Goal: Task Accomplishment & Management: Complete application form

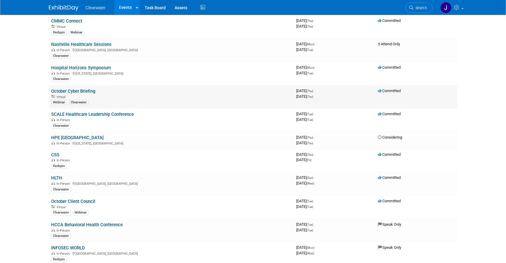
scroll to position [75, 0]
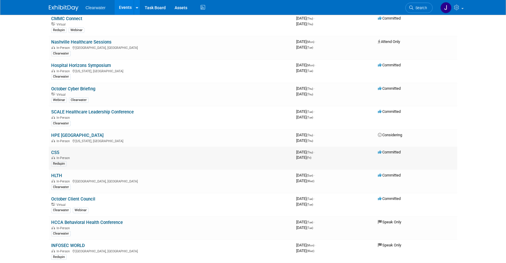
click at [56, 151] on link "CS5" at bounding box center [55, 152] width 8 height 5
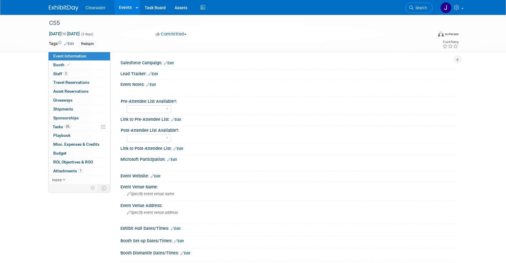
scroll to position [0, 0]
click at [58, 73] on span "Staff 3" at bounding box center [60, 73] width 15 height 5
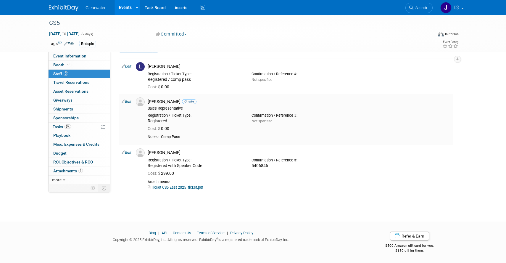
scroll to position [0, 0]
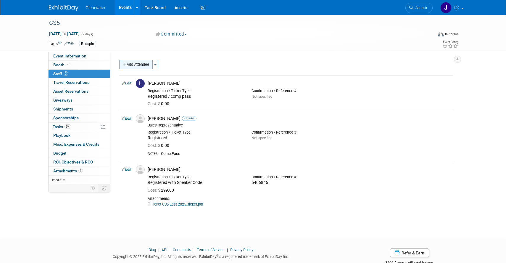
click at [131, 64] on button "Add Attendee" at bounding box center [135, 64] width 33 height 9
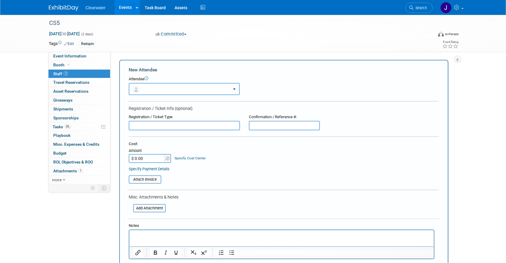
click at [154, 91] on button "button" at bounding box center [184, 89] width 111 height 12
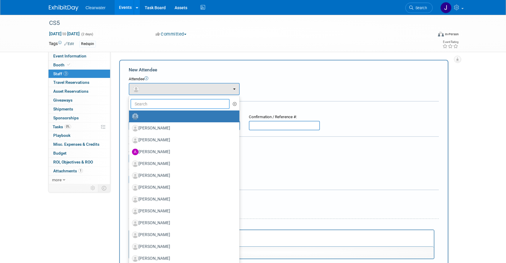
click at [148, 105] on input "text" at bounding box center [180, 104] width 99 height 10
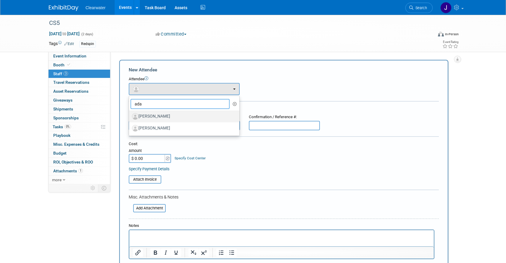
type input "ada"
click at [157, 120] on label "Adam Richards" at bounding box center [183, 116] width 102 height 9
click at [130, 118] on input "Adam Richards" at bounding box center [128, 116] width 4 height 4
select select "917afdc8-9ec0-4fa3-adfd-0b8e1deac61c"
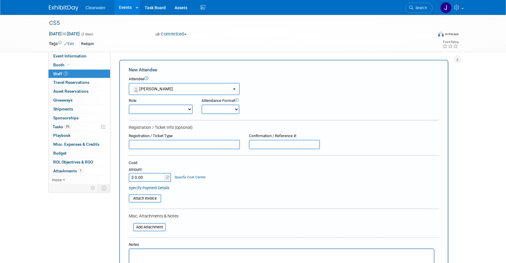
click at [136, 178] on input "$ 0.00" at bounding box center [147, 177] width 37 height 9
type input "$ 299.00"
click at [234, 197] on table "Attach Invoice" at bounding box center [284, 198] width 310 height 8
click at [144, 145] on input "text" at bounding box center [184, 144] width 111 height 9
type input "Speaker/Facilitator"
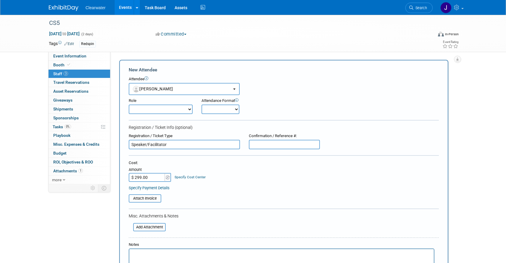
click at [267, 147] on input "text" at bounding box center [284, 144] width 71 height 9
type input "6046698"
click at [297, 178] on div "Cost: Amount $ 299.00 Specify Cost Center Cost Center -- Not Specified --" at bounding box center [284, 171] width 310 height 22
click at [182, 109] on select "Consultant Demonstrator Host Planner Presenter Redspin Sales Representative" at bounding box center [161, 108] width 64 height 9
click at [129, 104] on select "Consultant Demonstrator Host Planner Presenter Redspin Sales Representative" at bounding box center [161, 108] width 64 height 9
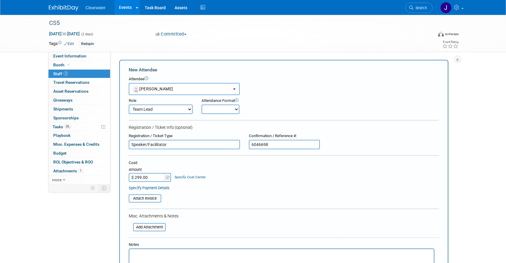
click at [160, 109] on select "Consultant Demonstrator Host Planner Presenter Redspin Sales Representative" at bounding box center [161, 108] width 64 height 9
select select "5"
click at [129, 104] on select "Consultant Demonstrator Host Planner Presenter Redspin Sales Representative" at bounding box center [161, 108] width 64 height 9
click at [226, 110] on select "Onsite Remote" at bounding box center [221, 108] width 38 height 9
click at [231, 105] on select "Onsite Remote" at bounding box center [221, 108] width 38 height 9
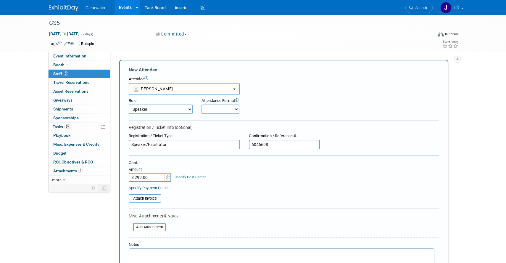
select select "1"
click at [202, 104] on select "Onsite Remote" at bounding box center [221, 108] width 38 height 9
click at [262, 121] on form "New Attendee Attendee <img src="https://www.exhibitday.com/Images/Unassigned-Us…" at bounding box center [284, 185] width 310 height 236
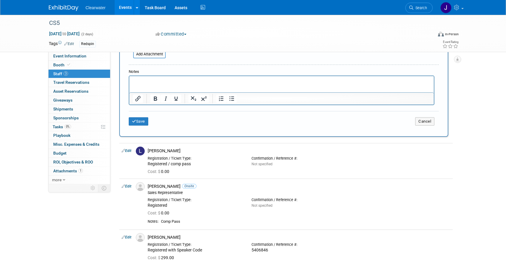
scroll to position [168, 0]
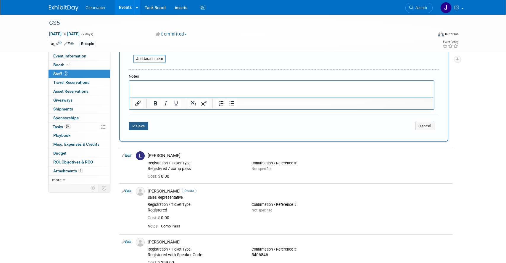
click at [141, 127] on button "Save" at bounding box center [139, 126] width 20 height 8
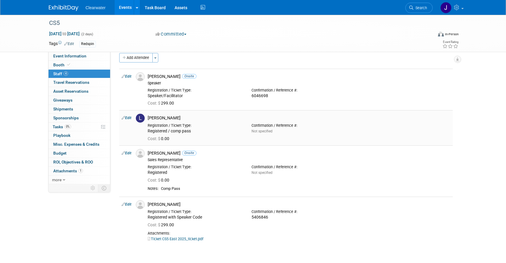
scroll to position [5, 0]
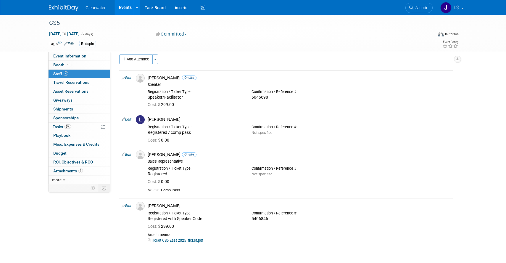
click at [208, 66] on div "Add Attendee Toggle Dropdown Quick -Tag Attendees Apply X (me) select all cancel" at bounding box center [286, 150] width 334 height 192
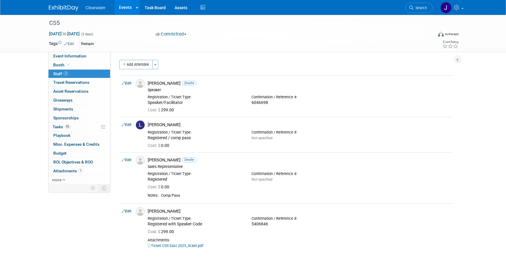
click at [68, 6] on img at bounding box center [64, 8] width 30 height 6
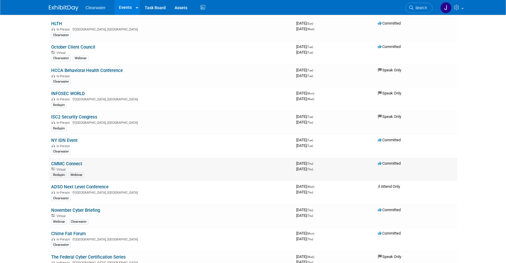
scroll to position [227, 0]
click at [103, 186] on link "ADSO Next Level Conference" at bounding box center [79, 186] width 57 height 5
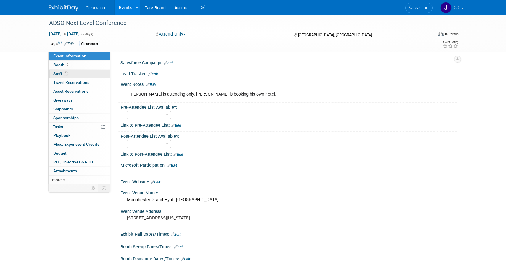
click at [60, 72] on span "Staff 1" at bounding box center [60, 73] width 15 height 5
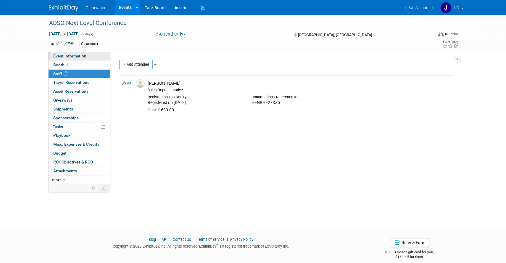
click at [73, 58] on link "Event Information" at bounding box center [80, 56] width 62 height 9
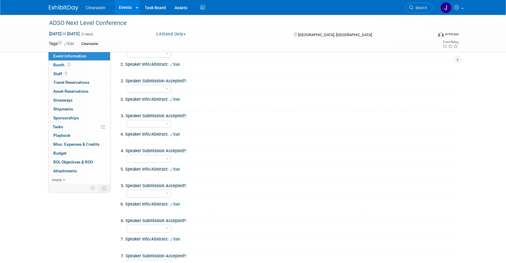
scroll to position [276, 0]
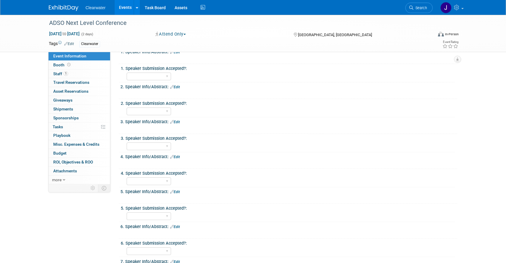
click at [67, 4] on link at bounding box center [67, 5] width 37 height 5
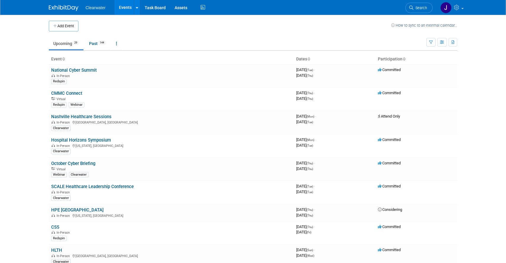
click at [97, 10] on ul "Clearwater Events Add Event Bulk Upload Events Shareable Event Boards Recently …" at bounding box center [146, 7] width 121 height 15
click at [96, 10] on ul "Clearwater Events Add Event Bulk Upload Events Shareable Event Boards Recently …" at bounding box center [146, 7] width 121 height 15
click at [73, 29] on button "Add Event" at bounding box center [64, 26] width 30 height 11
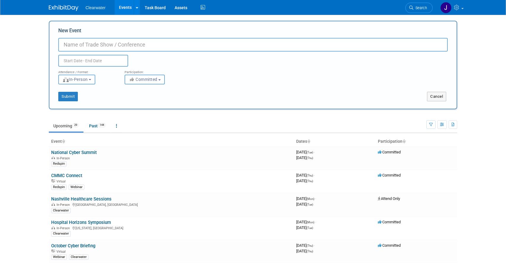
paste input "[URL][DOMAIN_NAME]"
type input "[URL][DOMAIN_NAME]"
paste input "HAIS"
type input "HAIS 2025"
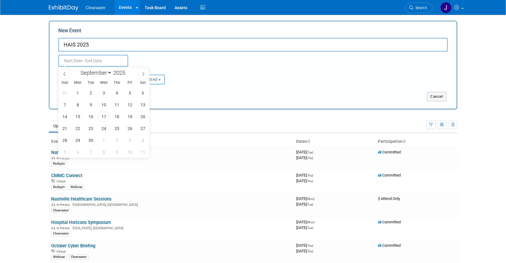
click at [106, 59] on input "text" at bounding box center [93, 61] width 70 height 12
click at [66, 139] on span "28" at bounding box center [65, 140] width 12 height 12
click at [64, 140] on span "28" at bounding box center [65, 140] width 12 height 12
type input "[DATE] to [DATE]"
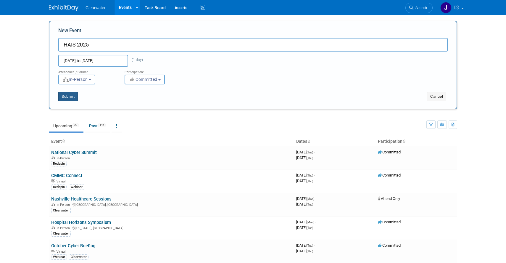
click at [69, 95] on button "Submit" at bounding box center [68, 96] width 20 height 9
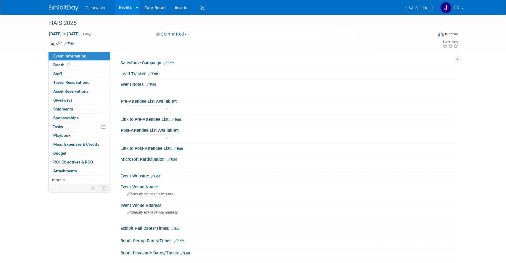
click at [160, 175] on link "Edit" at bounding box center [156, 176] width 10 height 4
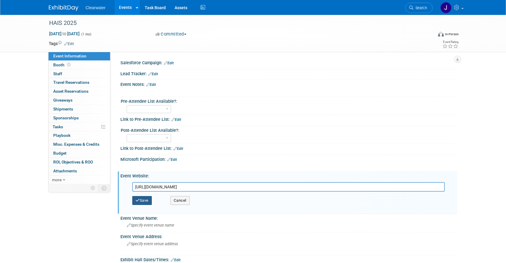
type input "[URL][DOMAIN_NAME]"
click at [146, 199] on button "Save" at bounding box center [142, 200] width 20 height 9
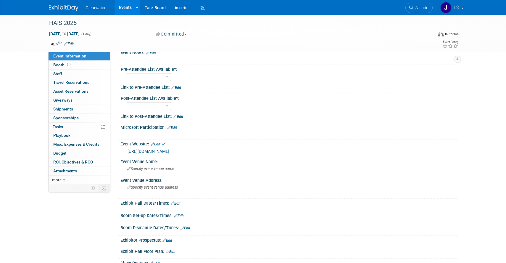
scroll to position [33, 0]
click at [155, 170] on span "Specify event venue name" at bounding box center [150, 168] width 47 height 4
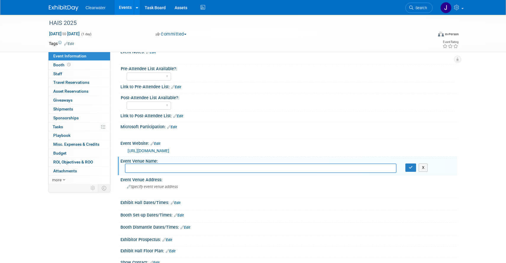
paste input "[PERSON_NAME] Auditorium at VUMC"
type input "[PERSON_NAME] Auditorium at VUMC"
click at [149, 188] on span "Specify event venue address" at bounding box center [152, 186] width 51 height 4
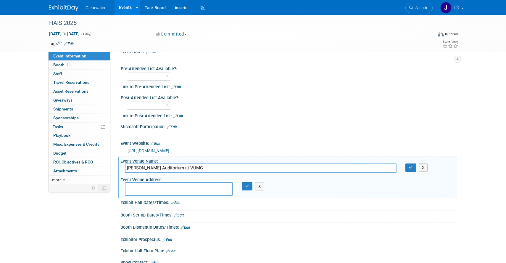
paste textarea "[STREET_ADDRESS]"
type textarea "[STREET_ADDRESS]"
click at [246, 187] on icon "button" at bounding box center [247, 186] width 4 height 4
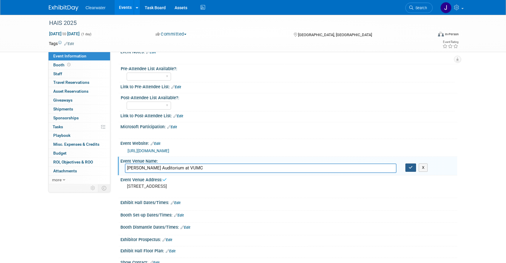
drag, startPoint x: 405, startPoint y: 160, endPoint x: 409, endPoint y: 164, distance: 5.4
click at [409, 164] on div "Event Venue Name: Specify event venue name [PERSON_NAME][GEOGRAPHIC_DATA] at [G…" at bounding box center [288, 166] width 340 height 19
click at [409, 165] on button "button" at bounding box center [411, 167] width 11 height 8
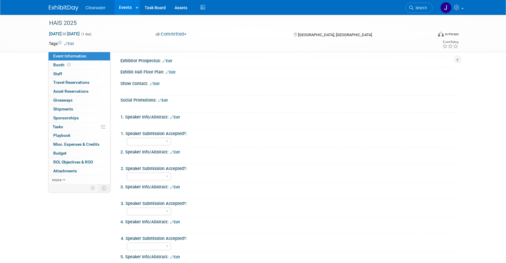
scroll to position [211, 0]
click at [62, 71] on link "0 Staff 0" at bounding box center [80, 74] width 62 height 9
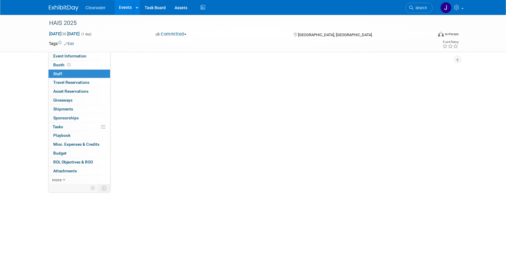
scroll to position [0, 0]
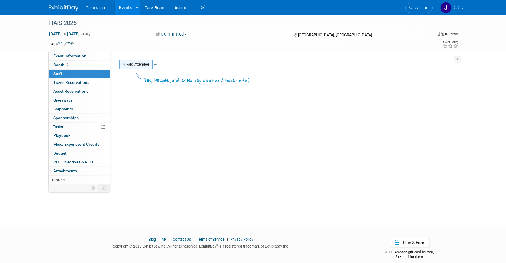
click at [144, 64] on button "Add Attendee" at bounding box center [135, 64] width 33 height 9
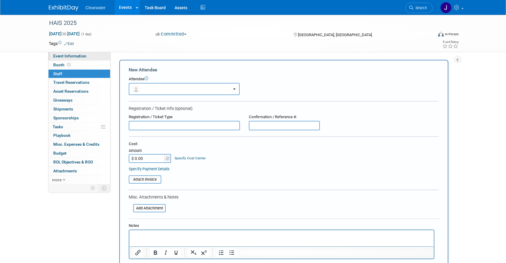
click at [72, 56] on span "Event Information" at bounding box center [69, 56] width 33 height 5
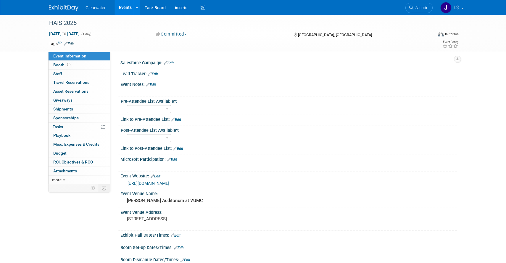
click at [150, 85] on link "Edit" at bounding box center [151, 85] width 10 height 4
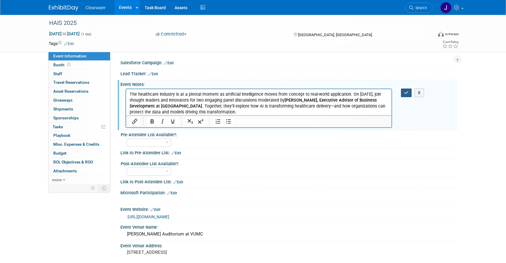
click at [408, 90] on button "button" at bounding box center [406, 93] width 11 height 9
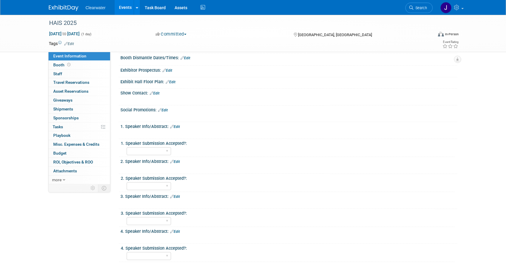
scroll to position [226, 0]
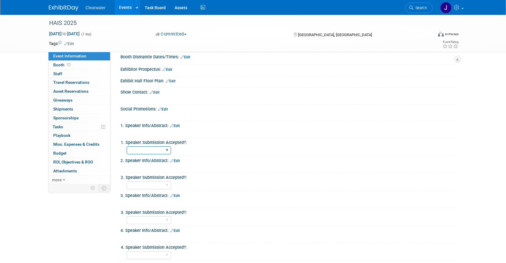
click at [169, 150] on select "Yes No Waiting" at bounding box center [149, 150] width 44 height 8
click at [62, 71] on link "0 Staff 0" at bounding box center [80, 74] width 62 height 9
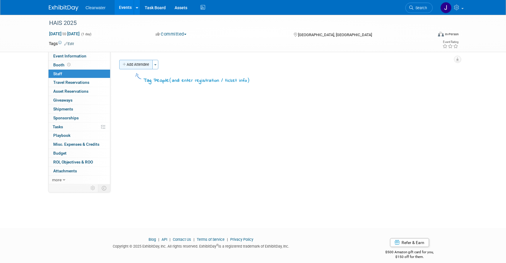
click at [142, 62] on button "Add Attendee" at bounding box center [135, 64] width 33 height 9
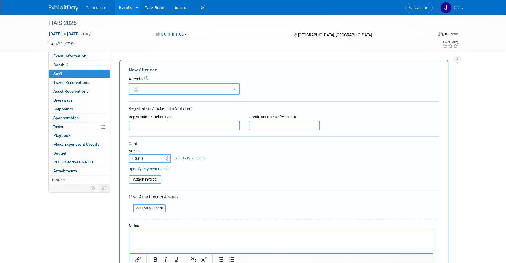
click at [166, 87] on button "button" at bounding box center [184, 89] width 111 height 12
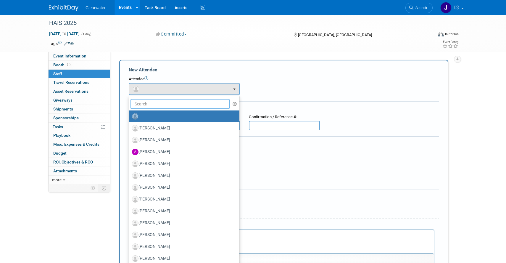
click at [166, 106] on input "text" at bounding box center [180, 104] width 99 height 10
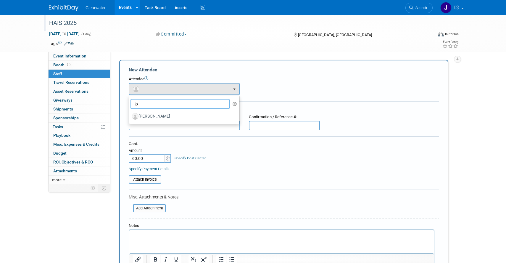
type input "j"
type input "stone"
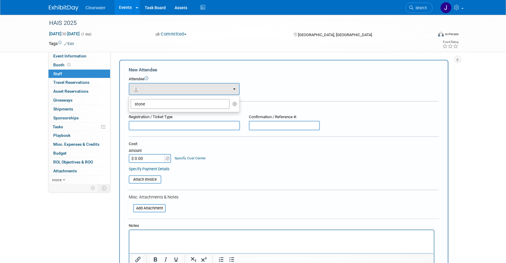
click at [234, 104] on icon "button" at bounding box center [235, 104] width 4 height 4
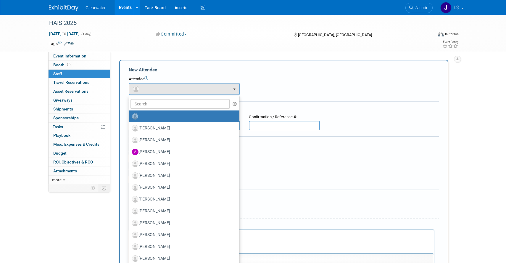
click at [208, 114] on label at bounding box center [183, 116] width 102 height 9
click at [130, 114] on input "radio" at bounding box center [128, 116] width 4 height 4
click at [180, 102] on input "text" at bounding box center [180, 104] width 99 height 10
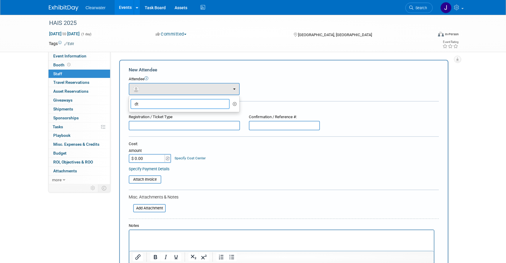
type input "d"
type input "ston"
click at [235, 103] on icon "button" at bounding box center [235, 104] width 4 height 4
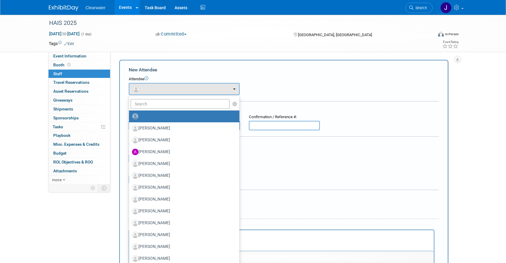
click at [264, 95] on form "New Attendee Attendee <img src="https://www.exhibitday.com/Images/Unassigned-Us…" at bounding box center [284, 179] width 310 height 224
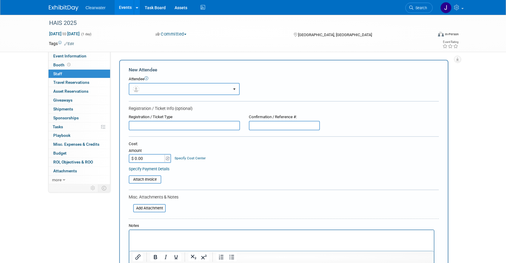
click at [206, 88] on button "button" at bounding box center [184, 89] width 111 height 12
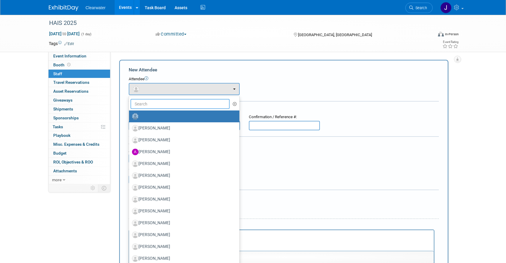
click at [204, 104] on input "text" at bounding box center [180, 104] width 99 height 10
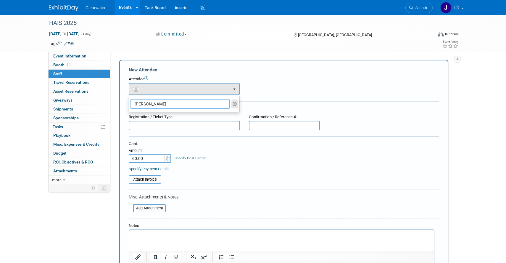
type input "jeff"
click at [234, 105] on icon "button" at bounding box center [235, 104] width 4 height 4
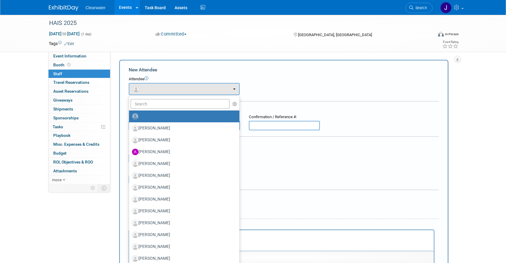
click at [238, 53] on div "Salesforce Campaign: Edit Lead Tracker: Edit Edit X" at bounding box center [283, 118] width 347 height 132
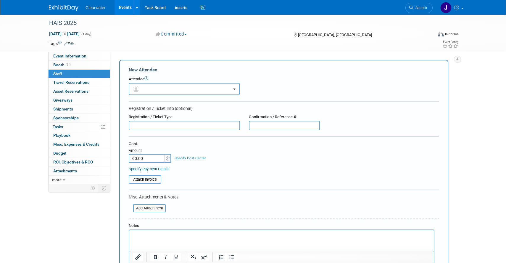
click at [135, 40] on div "Tags Edit" at bounding box center [219, 44] width 340 height 8
click at [36, 61] on div "HAIS 2025 Sep 28, 2025 to Sep 28, 2025 (1 day) Sep 28, 2025 to Sep 28, 2025 Com…" at bounding box center [253, 165] width 506 height 300
click at [67, 2] on div at bounding box center [67, 5] width 37 height 11
click at [67, 6] on img at bounding box center [64, 8] width 30 height 6
